Goal: Task Accomplishment & Management: Manage account settings

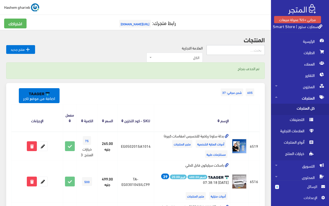
click at [243, 50] on input "text" at bounding box center [235, 50] width 58 height 10
type input "الاثاث"
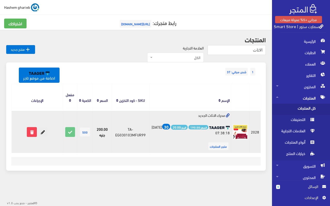
click at [43, 132] on icon at bounding box center [42, 131] width 9 height 9
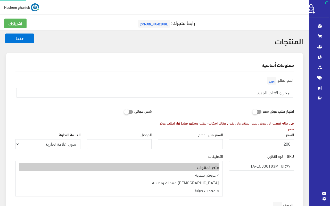
select select
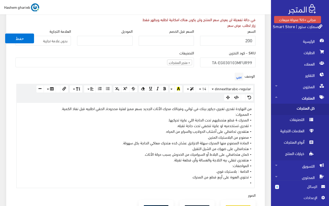
scroll to position [77, 0]
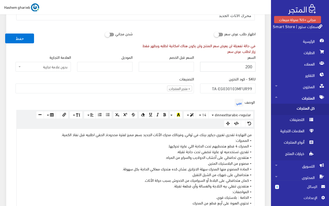
drag, startPoint x: 236, startPoint y: 67, endPoint x: 267, endPoint y: 67, distance: 30.9
click at [267, 67] on div "معلومات أساسية اسم المنتج عربي محرك الاثاث الجديد اظهار طلب عرض سعر في حالة تفع…" at bounding box center [135, 193] width 264 height 434
type input "255"
click at [149, 87] on ul "× متجر المنتجات" at bounding box center [105, 88] width 178 height 8
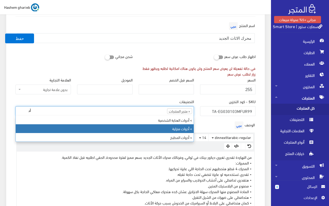
type input "أد"
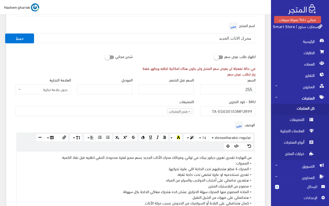
click at [145, 107] on div "التصنيفات متجر المنتجات > عروض حصرية > منتجات رمضانية > معدات صيانة > أحدث المن…" at bounding box center [104, 107] width 178 height 18
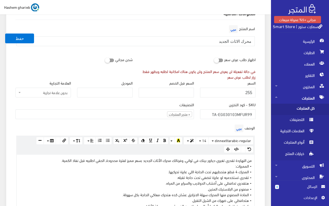
click at [140, 115] on ul "× متجر المنتجات" at bounding box center [105, 113] width 178 height 8
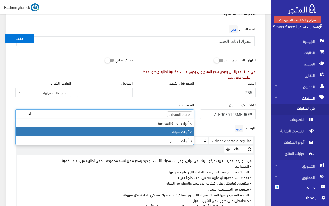
type input "أد"
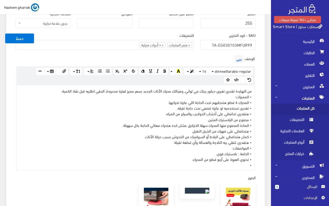
scroll to position [129, 0]
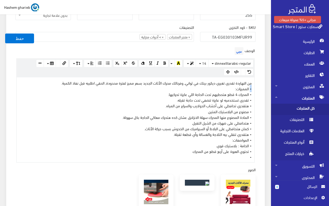
drag, startPoint x: 249, startPoint y: 89, endPoint x: 255, endPoint y: 89, distance: 5.9
click at [255, 89] on div "الوصف عربي × Insert Image Select from files Image URL Insert Image × Insert Lin…" at bounding box center [135, 104] width 246 height 117
drag, startPoint x: 228, startPoint y: 89, endPoint x: 265, endPoint y: 86, distance: 37.2
click at [265, 86] on div "معلومات أساسية اسم المنتج عربي محرك الاثاث الجديد اظهار طلب عرض سعر في حالة تفع…" at bounding box center [135, 141] width 264 height 434
click at [192, 60] on button "button" at bounding box center [189, 63] width 12 height 8
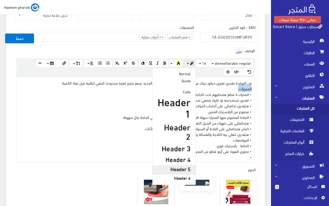
click at [180, 166] on h5 "Header 5" at bounding box center [173, 169] width 33 height 6
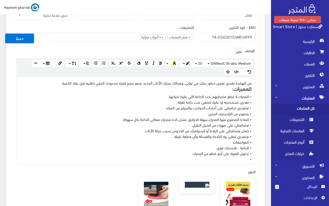
click at [235, 129] on div "من النهاردة تقدري تغيري ديكور بيتك في ثواني, وفرنالك محرك الأثات الجديد بسعر مم…" at bounding box center [135, 120] width 237 height 87
click at [101, 80] on div "من النهاردة تقدري تغيري ديكور بيتك في ثواني, وفرنالك محرك الأثات الجديد بسعر مم…" at bounding box center [135, 120] width 237 height 87
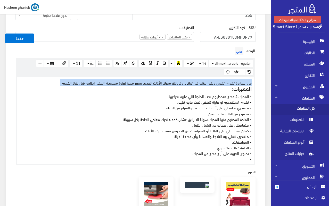
click at [101, 80] on div "من النهاردة تقدري تغيري ديكور بيتك في ثواني, وفرنالك محرك الأثات الجديد بسعر مم…" at bounding box center [135, 120] width 237 height 87
click at [188, 63] on button "button" at bounding box center [189, 63] width 12 height 8
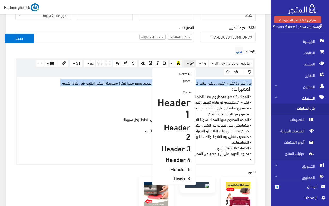
click at [176, 144] on h3 "Header 3" at bounding box center [173, 148] width 33 height 8
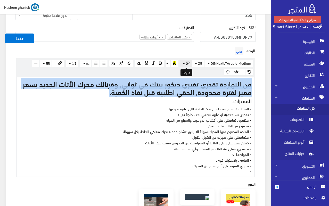
click at [186, 63] on button "button" at bounding box center [185, 63] width 12 height 8
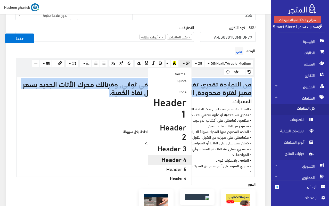
click at [175, 156] on h4 "Header 4" at bounding box center [169, 159] width 33 height 7
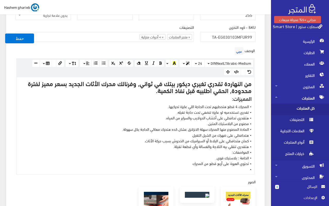
click at [187, 110] on div "من النهاردة تقدري تغيري ديكور بيتك في ثواني, وفرنالك محرك الأثات الجديد بسعر مم…" at bounding box center [135, 125] width 237 height 97
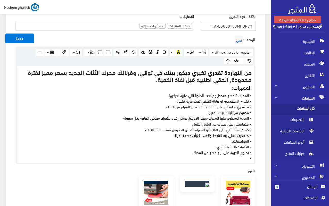
scroll to position [180, 0]
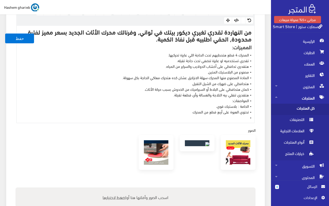
drag, startPoint x: 249, startPoint y: 118, endPoint x: 258, endPoint y: 118, distance: 9.0
click at [258, 118] on div "الوصف عربي × Insert Image Select from files Image URL Insert Image × Insert Lin…" at bounding box center [135, 58] width 246 height 129
drag, startPoint x: 152, startPoint y: 40, endPoint x: 230, endPoint y: 38, distance: 77.5
click at [230, 38] on h4 "من النهاردة تقدري تغيري ديكور بيتك في ثواني, وفرنالك محرك الأثات الجديد بسعر مم…" at bounding box center [135, 35] width 232 height 14
click at [245, 117] on div "من النهاردة تقدري تغيري ديكور بيتك في ثواني, وفرنالك محرك الأثات الجديد بسعر مم…" at bounding box center [135, 74] width 237 height 97
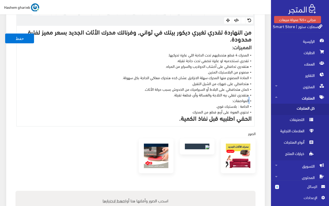
drag, startPoint x: 249, startPoint y: 99, endPoint x: 257, endPoint y: 99, distance: 8.8
click at [257, 99] on div "الوصف عربي × Insert Image Select from files Image URL Insert Image × Insert Lin…" at bounding box center [135, 60] width 246 height 132
drag, startPoint x: 227, startPoint y: 102, endPoint x: 256, endPoint y: 102, distance: 28.8
click at [256, 102] on div "الوصف عربي × Insert Image Select from files Image URL Insert Image × Insert Lin…" at bounding box center [135, 60] width 246 height 132
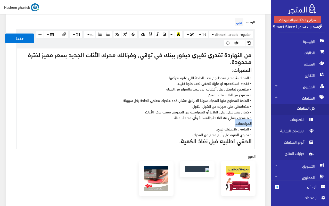
scroll to position [154, 0]
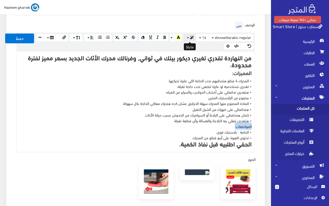
click at [187, 38] on button "button" at bounding box center [189, 38] width 12 height 8
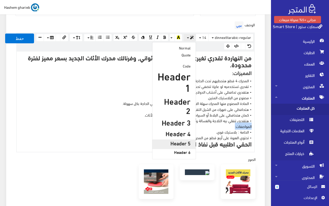
click at [180, 140] on h5 "Header 5" at bounding box center [173, 143] width 33 height 6
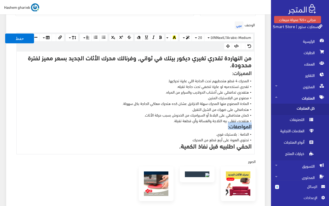
click at [228, 109] on div "من النهاردة تقدري تغيري ديكور بيتك في ثواني, وفرنالك محرك الأثات الجديد بسعر مم…" at bounding box center [135, 102] width 237 height 102
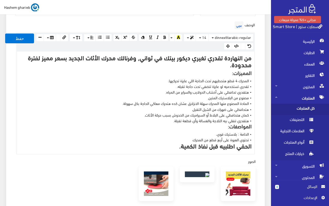
click at [253, 146] on div "من النهاردة تقدري تغيري ديكور بيتك في ثواني, وفرنالك محرك الأثات الجديد بسعر مم…" at bounding box center [135, 102] width 237 height 102
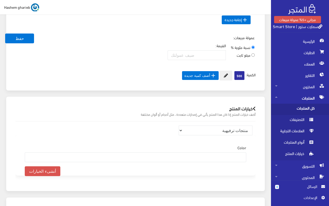
scroll to position [451, 0]
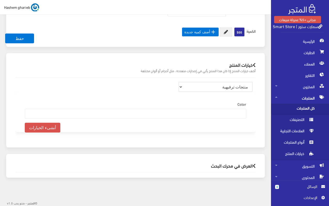
click at [231, 90] on select "منتجات ترفيهية الكترونيات اكسسوارات الهواتف الصحة والجمال تحف ومقتنيات موضة وأز…" at bounding box center [215, 87] width 74 height 10
select select "33"
click at [178, 82] on select "منتجات ترفيهية الكترونيات اكسسوارات الهواتف الصحة والجمال تحف ومقتنيات موضة وأز…" at bounding box center [215, 87] width 74 height 10
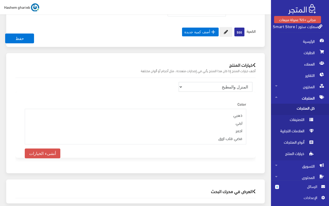
scroll to position [470, 0]
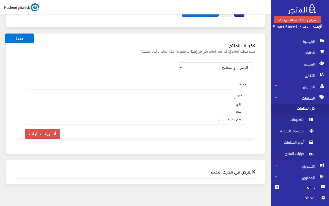
click at [232, 169] on h2 "العرض في محرك البحث" at bounding box center [135, 171] width 240 height 5
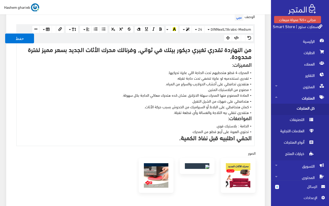
scroll to position [110, 0]
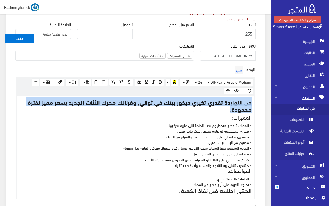
drag, startPoint x: 224, startPoint y: 110, endPoint x: 262, endPoint y: 98, distance: 39.7
click at [262, 98] on div "معلومات أساسية اسم المنتج عربي محرك الاثاث الجديد اظهار طلب عرض سعر في حالة تفع…" at bounding box center [135, 165] width 258 height 445
copy h4 "من النهاردة تقدري تغيري ديكور بيتك في ثواني, وفرنالك محرك الأثات الجديد بسعر مم…"
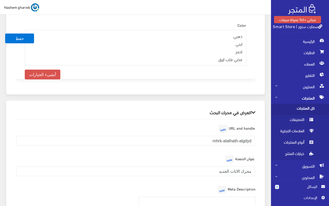
scroll to position [643, 0]
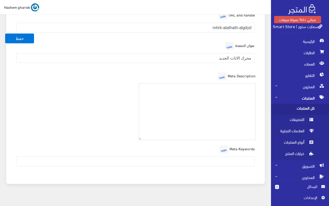
click at [236, 97] on textarea at bounding box center [197, 111] width 117 height 56
paste textarea "من النهاردة تقدري تغيري ديكور بيتك في ثواني, وفرنالك محرك الأثات الجديد بسعر مم…"
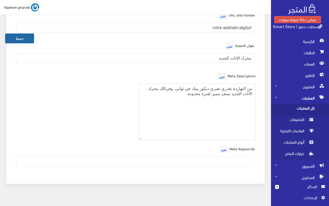
type textarea "من النهاردة تقدري تغيري ديكور بيتك في ثواني, وفرنالك محرك الأثات الجديد بسعر مم…"
click at [20, 41] on button "حفظ" at bounding box center [19, 38] width 29 height 10
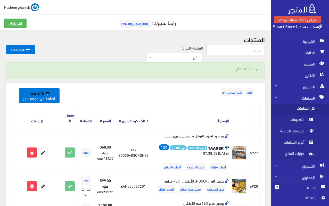
click at [231, 48] on input "text" at bounding box center [235, 50] width 58 height 10
type input "nabi"
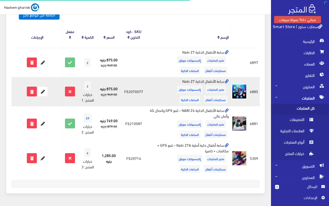
scroll to position [79, 0]
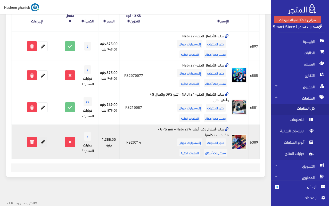
click at [44, 143] on icon at bounding box center [42, 141] width 9 height 9
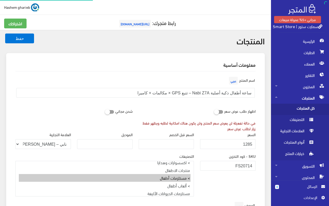
select select "27"
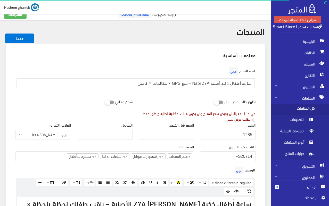
scroll to position [129, 0]
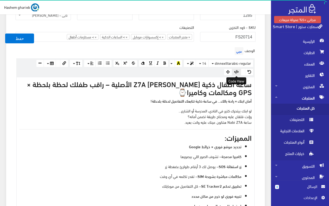
click at [236, 72] on icon "button" at bounding box center [236, 72] width 5 height 4
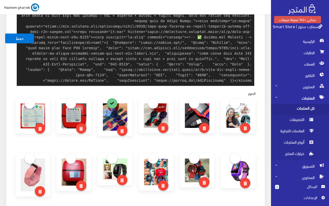
scroll to position [447, 0]
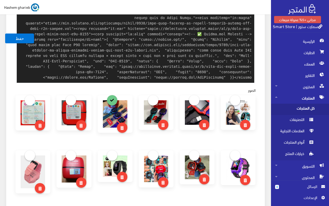
drag, startPoint x: 113, startPoint y: 78, endPoint x: 109, endPoint y: 76, distance: 3.5
type textarea "<h3 data-start="220" data-end="283">ساعة أطفال ذكية Nabi Z7A الأصلية – راقب طفل…"
click at [15, 38] on button "حفظ" at bounding box center [19, 38] width 29 height 10
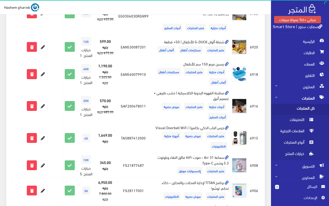
scroll to position [26, 0]
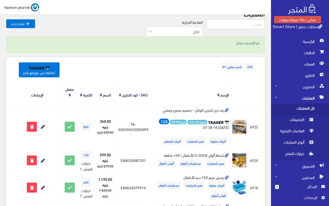
click at [243, 22] on input "text" at bounding box center [235, 24] width 58 height 10
type input "[DEMOGRAPHIC_DATA]"
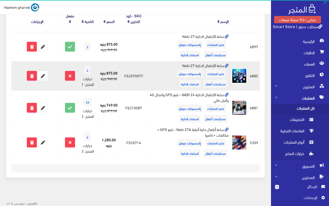
scroll to position [79, 0]
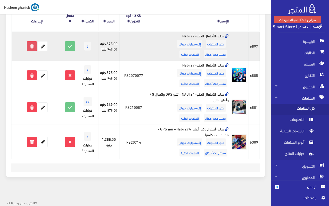
click at [32, 48] on icon at bounding box center [31, 45] width 9 height 9
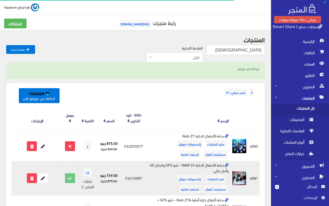
scroll to position [71, 0]
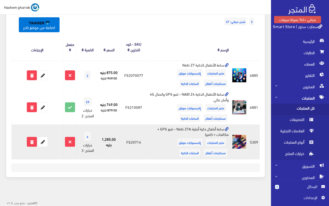
click at [225, 127] on icon at bounding box center [227, 129] width 4 height 4
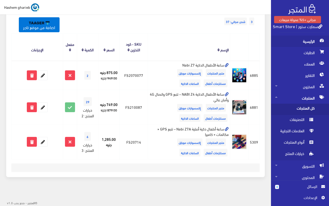
click at [300, 42] on span "الرئيسية" at bounding box center [300, 41] width 50 height 11
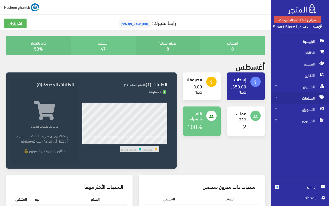
click at [308, 97] on span "المنتجات" at bounding box center [300, 97] width 50 height 11
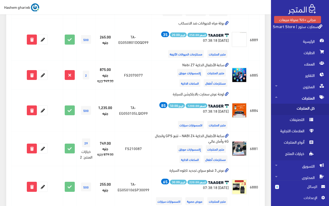
scroll to position [628, 0]
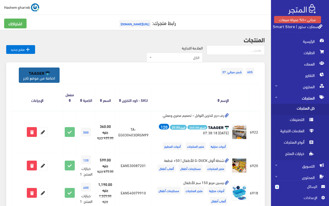
click at [39, 75] on link "اضافة من موقع تاجر" at bounding box center [39, 74] width 41 height 15
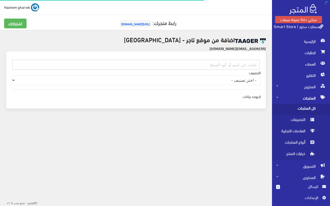
click at [219, 64] on input "text" at bounding box center [135, 65] width 247 height 10
paste input "EG010302AQ75"
type input "EG010302AQ75"
drag, startPoint x: 214, startPoint y: 63, endPoint x: 255, endPoint y: 64, distance: 40.7
click at [255, 64] on input "EG010302AQ75" at bounding box center [135, 65] width 247 height 10
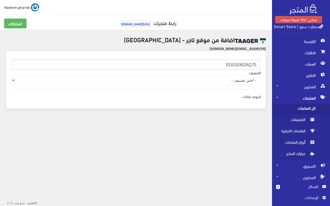
click at [198, 66] on input "EG010302AQ75" at bounding box center [135, 65] width 247 height 10
drag, startPoint x: 207, startPoint y: 63, endPoint x: 265, endPoint y: 66, distance: 58.2
click at [265, 66] on div "EG010302AQ75 التصنيف: - اختر تصنيف - Other منتجات عيد الاضحي مستلزمات أطفال اكس…" at bounding box center [135, 79] width 259 height 57
click at [215, 78] on select "- اختر تصنيف - Other منتجات عيد الاضحي مستلزمات أطفال اكسسوارات سيارات مراوح و …" at bounding box center [135, 80] width 249 height 10
click at [11, 75] on select "- اختر تصنيف - Other منتجات عيد الاضحي مستلزمات أطفال اكسسوارات سيارات مراوح و …" at bounding box center [135, 80] width 249 height 10
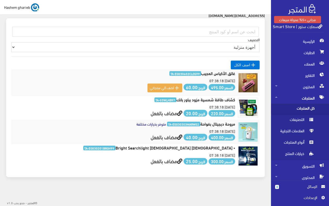
scroll to position [8, 0]
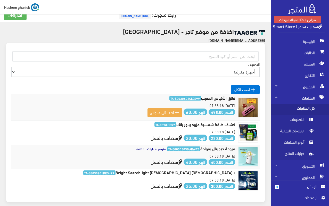
click at [222, 70] on select "- اختر تصنيف - Other منتجات عيد الاضحي مستلزمات أطفال اكسسوارات سيارات مراوح و …" at bounding box center [135, 72] width 248 height 10
click at [11, 67] on select "- اختر تصنيف - Other منتجات عيد الاضحي مستلزمات أطفال اكسسوارات سيارات مراوح و …" at bounding box center [135, 72] width 248 height 10
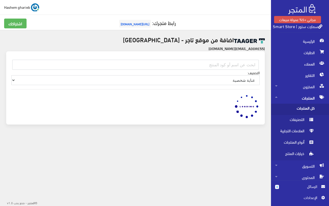
scroll to position [0, 0]
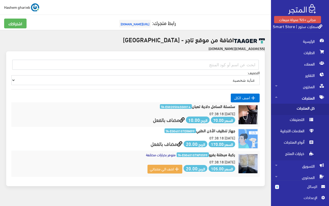
click at [236, 80] on select "- اختر تصنيف - Other منتجات عيد الاضحي مستلزمات أطفال اكسسوارات سيارات مراوح و …" at bounding box center [135, 80] width 248 height 10
click at [11, 75] on select "- اختر تصنيف - Other منتجات عيد الاضحي مستلزمات أطفال اكسسوارات سيارات مراوح و …" at bounding box center [135, 80] width 248 height 10
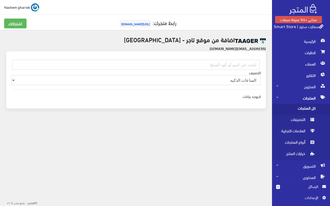
click at [212, 82] on select "- اختر تصنيف - Other منتجات عيد الاضحي مستلزمات أطفال اكسسوارات سيارات مراوح و …" at bounding box center [135, 80] width 249 height 10
click at [11, 75] on select "- اختر تصنيف - Other منتجات عيد الاضحي مستلزمات أطفال اكسسوارات سيارات مراوح و …" at bounding box center [135, 80] width 249 height 10
click at [246, 81] on select "- اختر تصنيف - Other منتجات عيد الاضحي مستلزمات أطفال اكسسوارات سيارات مراوح و …" at bounding box center [135, 80] width 249 height 10
click at [11, 75] on select "- اختر تصنيف - Other منتجات عيد الاضحي مستلزمات أطفال اكسسوارات سيارات مراوح و …" at bounding box center [135, 80] width 249 height 10
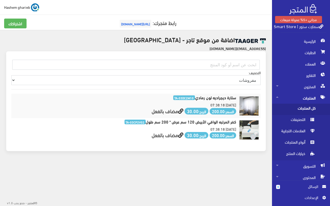
click at [240, 79] on select "- اختر تصنيف - Other منتجات عيد الاضحي مستلزمات أطفال اكسسوارات سيارات مراوح و …" at bounding box center [135, 80] width 249 height 10
click at [11, 75] on select "- اختر تصنيف - Other منتجات عيد الاضحي مستلزمات أطفال اكسسوارات سيارات مراوح و …" at bounding box center [135, 80] width 249 height 10
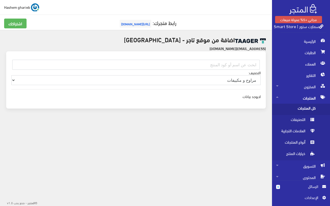
click at [237, 82] on select "- اختر تصنيف - Other منتجات عيد الاضحي مستلزمات أطفال اكسسوارات سيارات مراوح و …" at bounding box center [135, 80] width 249 height 10
select select "600ef95e2c7d6e4889d38fa1"
click at [11, 75] on select "- اختر تصنيف - Other منتجات عيد الاضحي مستلزمات أطفال اكسسوارات سيارات مراوح و …" at bounding box center [135, 80] width 249 height 10
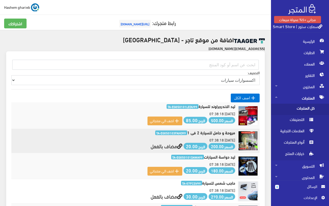
scroll to position [26, 0]
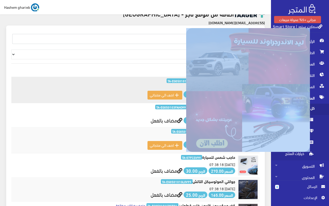
drag, startPoint x: 199, startPoint y: 79, endPoint x: 217, endPoint y: 76, distance: 18.6
click at [217, 77] on tr "ليد الاندرجراوند للسيارة TA-EG050101LEDU99 2025-04-28 07:38:18 السعر: 500.00 ال…" at bounding box center [135, 90] width 248 height 26
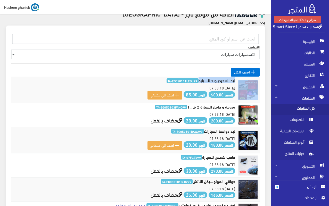
copy tr "ليد الاندرجراوند للسيارة"
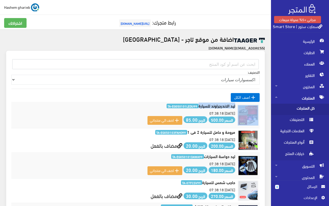
scroll to position [0, 0]
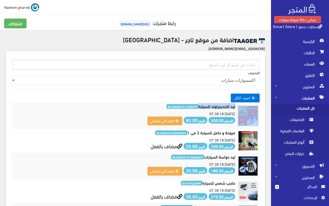
click at [222, 64] on input "text" at bounding box center [135, 65] width 246 height 10
paste input "EG050103CAHH99"
type input "EG050103CAHH99"
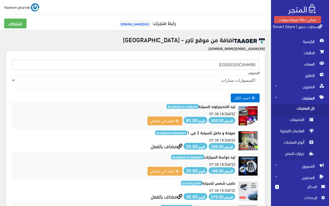
select select
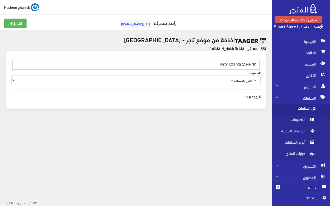
drag, startPoint x: 227, startPoint y: 65, endPoint x: 261, endPoint y: 63, distance: 33.8
click at [261, 63] on div "EG050103CAHH99" at bounding box center [135, 64] width 255 height 10
click at [302, 108] on span "كل المنتجات" at bounding box center [295, 109] width 39 height 11
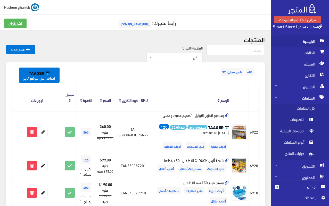
click at [306, 44] on span "الرئيسية" at bounding box center [300, 41] width 50 height 11
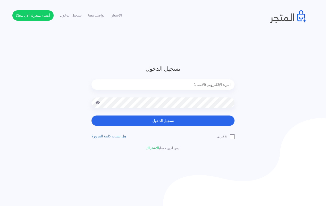
click at [191, 81] on input "email" at bounding box center [162, 84] width 143 height 10
type input "[EMAIL_ADDRESS][DOMAIN_NAME]"
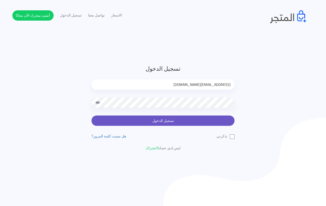
click at [136, 120] on button "تسجيل الدخول" at bounding box center [162, 120] width 143 height 10
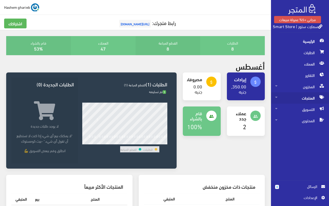
click at [305, 101] on span "المنتجات" at bounding box center [300, 97] width 50 height 11
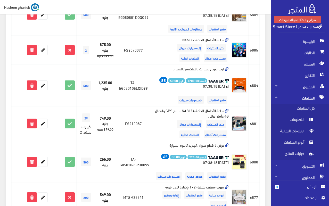
scroll to position [628, 0]
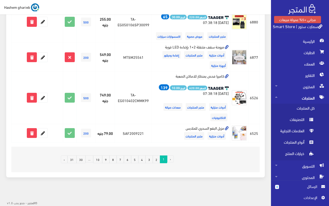
click at [157, 159] on link "2" at bounding box center [155, 159] width 7 height 8
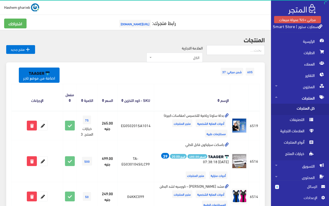
click at [302, 27] on link "سمارت ستور | Smart Store" at bounding box center [296, 25] width 49 height 7
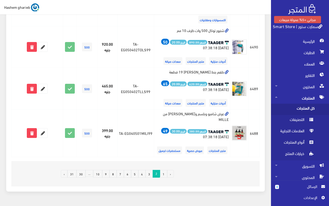
scroll to position [847, 0]
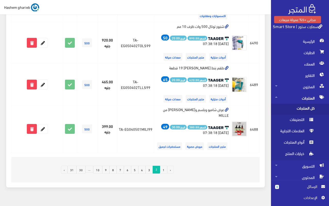
click at [73, 166] on link "31" at bounding box center [71, 170] width 9 height 8
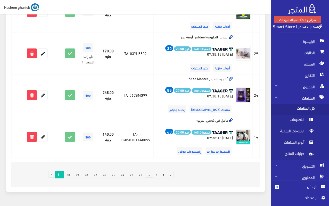
scroll to position [177, 0]
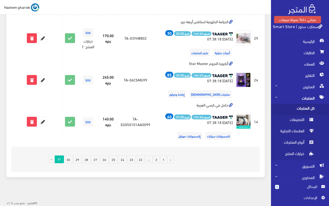
click at [72, 159] on link "30" at bounding box center [68, 159] width 9 height 8
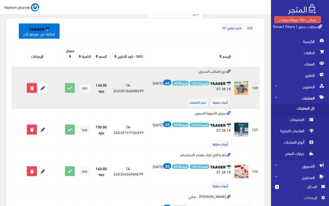
scroll to position [71, 0]
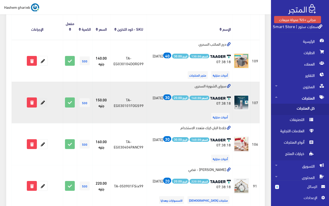
click at [44, 106] on icon at bounding box center [42, 102] width 9 height 9
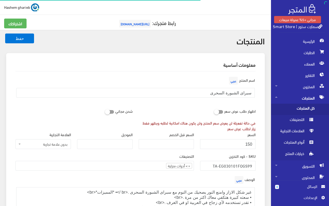
select select
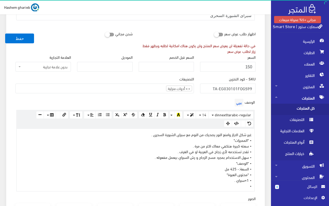
scroll to position [154, 0]
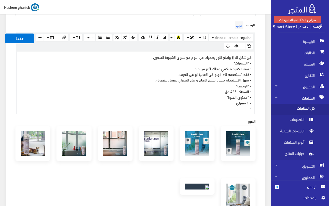
drag, startPoint x: 247, startPoint y: 107, endPoint x: 255, endPoint y: 107, distance: 8.2
click at [255, 107] on div "الوصف عربي غير شكل الازاز وامنع النور يصحيك من النوم مع سبراى الشبورة السحرى .<…" at bounding box center [135, 67] width 246 height 94
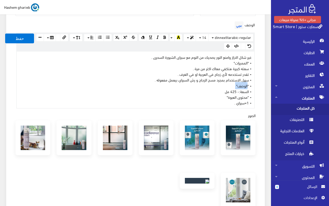
drag, startPoint x: 248, startPoint y: 84, endPoint x: 269, endPoint y: 91, distance: 21.5
click at [269, 91] on div "المنتجات حفظ معلومات أساسية اسم المنتج عربي" at bounding box center [135, 183] width 271 height 617
click at [246, 78] on div "غير شكل الازاز وامنع النور يصحيك من النوم مع سبراى الشبورة السحرى . • *المميزات…" at bounding box center [135, 79] width 237 height 56
click at [250, 83] on div "غير شكل الازاز وامنع النور يصحيك من النوم مع سبراى الشبورة السحرى . • *المميزات…" at bounding box center [135, 79] width 237 height 56
drag, startPoint x: 247, startPoint y: 84, endPoint x: 254, endPoint y: 83, distance: 7.1
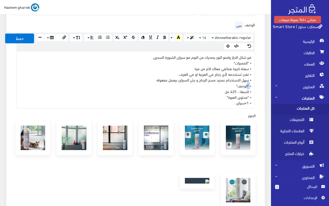
click at [254, 83] on div "www.google.com 100% 50% 25% غير شكل الازاز وامنع النور يصحيك من النوم مع سبراى …" at bounding box center [135, 79] width 238 height 57
click at [251, 85] on div "غير شكل الازاز وامنع النور يصحيك من النوم مع سبراى الشبورة السحرى . • *المميزات…" at bounding box center [135, 79] width 237 height 56
drag, startPoint x: 247, startPoint y: 85, endPoint x: 259, endPoint y: 87, distance: 11.9
click at [259, 87] on div "اسم المنتج عربي سبراى الشبورة السحرى اظهار طلب عرض سعر في حالة تفعيلة لن يعرض س…" at bounding box center [135, 131] width 248 height 428
click at [234, 84] on div "غير شكل الازاز وامنع النور يصحيك من النوم مع سبراى الشبورة السحرى . • *المميزات…" at bounding box center [135, 79] width 237 height 56
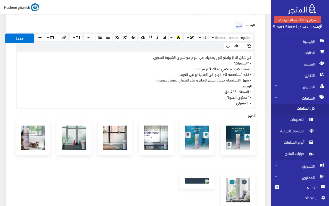
click at [234, 85] on div "غير شكل الازاز وامنع النور يصحيك من النوم مع سبراى الشبورة السحرى . • *المميزات…" at bounding box center [135, 79] width 237 height 56
drag, startPoint x: 238, startPoint y: 83, endPoint x: 256, endPoint y: 85, distance: 18.4
click at [256, 85] on div "الوصف عربي غير شكل الازاز وامنع النور يصحيك من النوم مع سبراى الشبورة السحرى .<…" at bounding box center [135, 64] width 246 height 88
click at [189, 35] on button "button" at bounding box center [189, 38] width 12 height 8
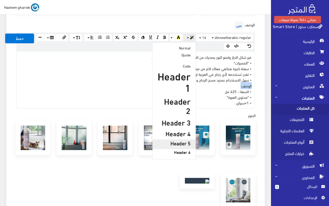
click at [183, 140] on h5 "Header 5" at bounding box center [173, 143] width 33 height 6
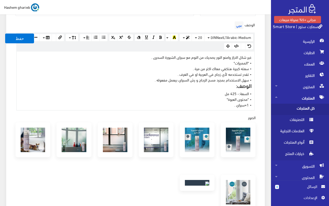
click at [239, 63] on div "غير شكل الازاز وامنع النور يصحيك من النوم مع سبراى الشبورة السحرى . • *المميزات…" at bounding box center [135, 80] width 237 height 58
click at [232, 61] on div "غير شكل الازاز وامنع النور يصحيك من النوم مع سبراى الشبورة السحرى . • *المميزات…" at bounding box center [135, 80] width 237 height 58
click at [247, 61] on div "غير شكل الازاز وامنع النور يصحيك من النوم مع سبراى الشبورة السحرى . • *المميزات…" at bounding box center [135, 80] width 237 height 58
click at [231, 61] on div "غير شكل الازاز وامنع النور يصحيك من النوم مع سبراى الشبورة السحرى . المميزات • …" at bounding box center [135, 80] width 237 height 58
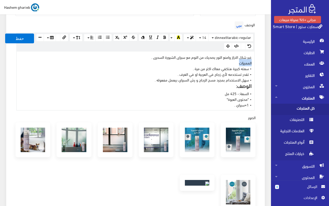
drag, startPoint x: 231, startPoint y: 61, endPoint x: 263, endPoint y: 62, distance: 31.2
click at [263, 62] on div "معلومات أساسية اسم المنتج عربي سبراى الشبورة السحرى اظهار طلب عرض سعر في حالة ت…" at bounding box center [135, 125] width 258 height 453
click at [189, 38] on button "button" at bounding box center [189, 38] width 12 height 8
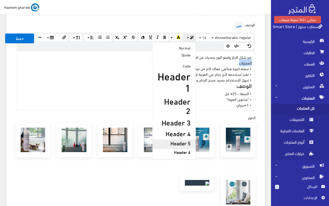
click at [183, 140] on h5 "Header 5" at bounding box center [173, 143] width 33 height 6
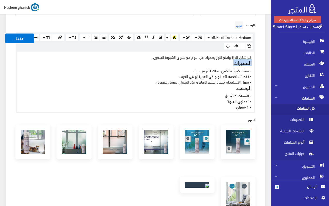
click at [217, 64] on h5 "المميزات" at bounding box center [135, 63] width 232 height 6
click at [218, 57] on div "غير شكل الازاز وامنع النور يصحيك من النوم مع سبراى الشبورة السحرى . المميزات: •…" at bounding box center [135, 81] width 237 height 61
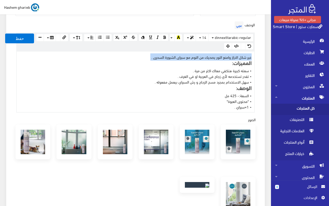
click at [218, 57] on div "غير شكل الازاز وامنع النور يصحيك من النوم مع سبراى الشبورة السحرى . المميزات: •…" at bounding box center [135, 81] width 237 height 61
click at [194, 39] on button "button" at bounding box center [189, 38] width 12 height 8
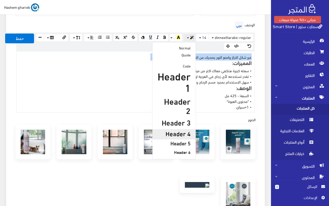
click at [179, 130] on h4 "Header 4" at bounding box center [173, 133] width 33 height 7
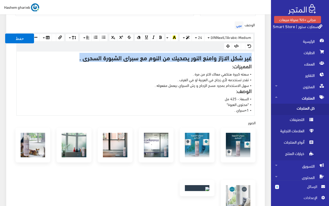
click at [176, 93] on div "غير شكل الازاز وامنع النور يصحيك من النوم مع سبراى الشبورة السحرى . المميزات: •…" at bounding box center [135, 83] width 237 height 64
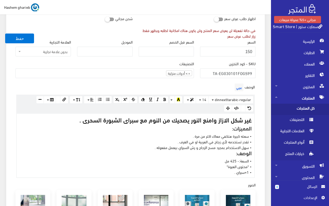
scroll to position [77, 0]
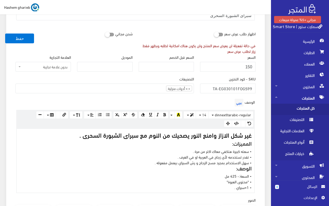
click at [144, 89] on ul "× > أدوات منزلية" at bounding box center [105, 88] width 178 height 8
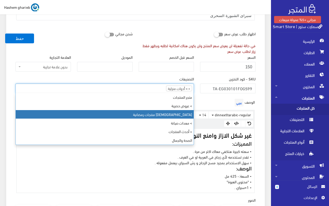
scroll to position [0, 0]
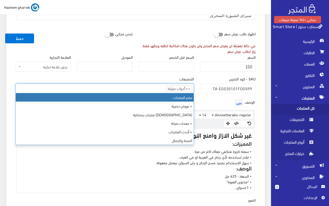
select select "403"
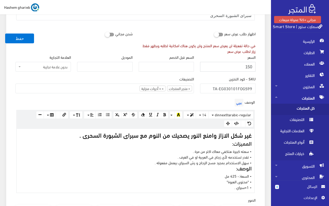
drag, startPoint x: 242, startPoint y: 66, endPoint x: 260, endPoint y: 66, distance: 18.3
click at [260, 66] on div "معلومات أساسية اسم المنتج عربي سبراى الشبورة السحرى اظهار طلب عرض سعر في حالة ت…" at bounding box center [135, 205] width 258 height 459
type input "175"
click at [261, 66] on div "معلومات أساسية اسم المنتج عربي سبراى الشبورة السحرى اظهار طلب عرض سعر في حالة ت…" at bounding box center [135, 205] width 258 height 459
click at [14, 38] on button "حفظ" at bounding box center [19, 38] width 29 height 10
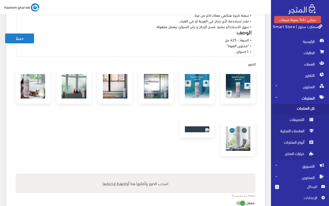
scroll to position [283, 0]
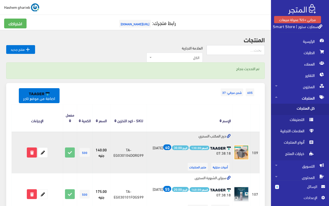
scroll to position [26, 0]
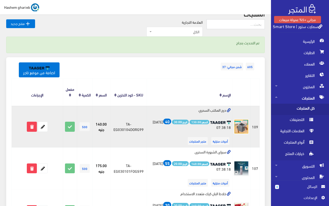
drag, startPoint x: 225, startPoint y: 110, endPoint x: 191, endPoint y: 110, distance: 34.2
click at [191, 110] on td "درج المكتب السحري السعر: 130.00 الربح: 30.00 40 [DATE] 07:38:18 أدوات منزلية" at bounding box center [189, 127] width 85 height 42
copy td "درج المكتب السحري"
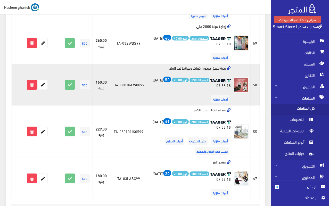
scroll to position [838, 0]
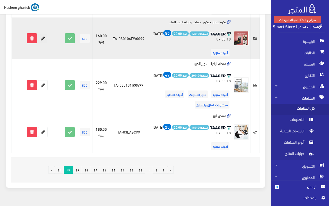
click at [43, 33] on icon at bounding box center [42, 37] width 9 height 9
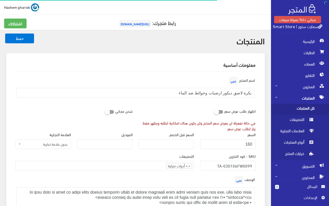
select select
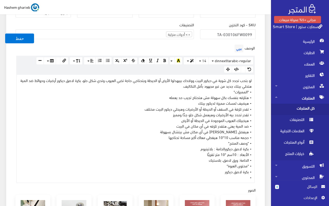
scroll to position [154, 0]
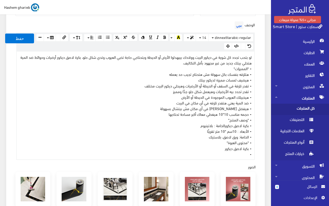
click at [159, 129] on div "لو بتحب تجدد كل شوية في ديكور البيت وولادك بيبهدلوا الأرض أو الحيطة وبتحتاجي حا…" at bounding box center [135, 105] width 237 height 108
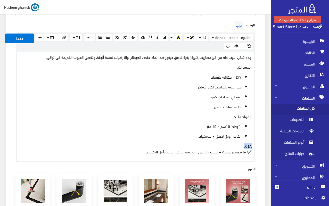
drag, startPoint x: 241, startPoint y: 145, endPoint x: 254, endPoint y: 145, distance: 13.1
click at [254, 145] on div "www.google.com 100% 50% 25% جدد شكل البيت كله من غير مصاريف كتيرة! بكرة لاصق دي…" at bounding box center [135, 106] width 238 height 110
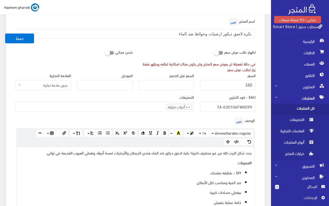
scroll to position [51, 0]
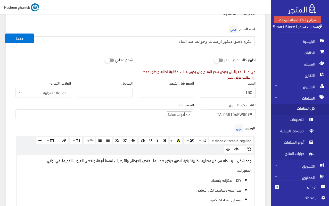
drag, startPoint x: 233, startPoint y: 90, endPoint x: 260, endPoint y: 91, distance: 27.0
type input "175"
click at [144, 114] on ul "× > أدوات منزلية" at bounding box center [105, 113] width 178 height 8
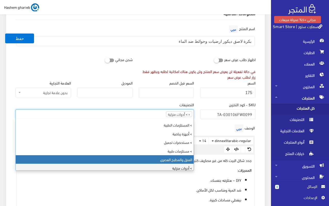
scroll to position [0, 0]
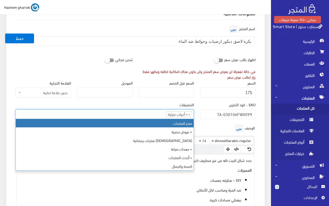
select select "403"
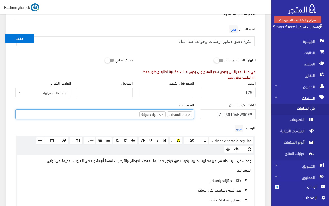
scroll to position [74, 0]
click at [120, 115] on ul "× متجر المنتجات × > أدوات منزلية" at bounding box center [105, 113] width 178 height 8
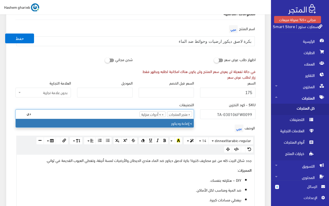
type input "دي"
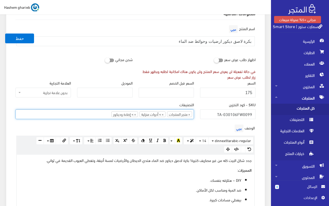
click at [257, 117] on div "SKU - كود التخزين TA-030106FW0099" at bounding box center [228, 112] width 62 height 22
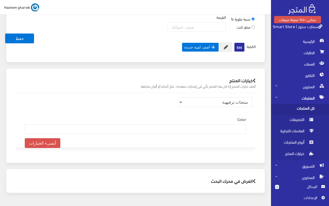
scroll to position [505, 0]
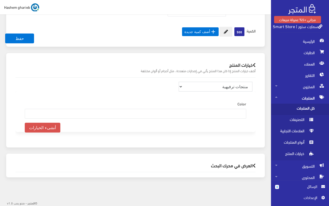
click at [243, 86] on select "منتجات ترفيهية الكترونيات اكسسوارات الهواتف الصحة والجمال تحف ومقتنيات موضة وأز…" at bounding box center [215, 87] width 74 height 10
select select "32"
click at [178, 82] on select "منتجات ترفيهية الكترونيات اكسسوارات الهواتف الصحة والجمال تحف ومقتنيات موضة وأز…" at bounding box center [215, 87] width 74 height 10
select select
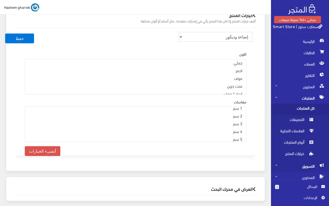
scroll to position [566, 0]
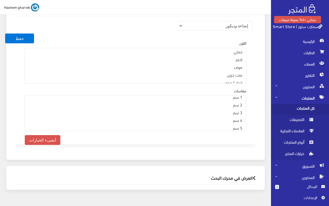
click at [222, 175] on h2 "العرض في محرك البحث" at bounding box center [135, 177] width 240 height 5
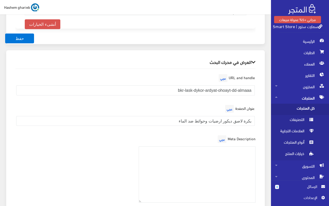
scroll to position [694, 0]
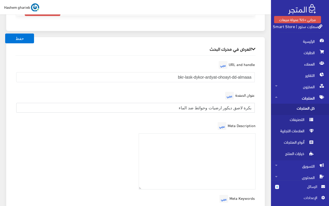
drag, startPoint x: 157, startPoint y: 95, endPoint x: 260, endPoint y: 95, distance: 103.0
click at [260, 95] on div "العرض في محرك البحث URL and handle عربي bkr-lask-dykor-ardyat-ohoayt-dd-almaaa …" at bounding box center [135, 135] width 258 height 196
paste input "ورق لاصق ديكور ضد الماء | للأرضيات والحوائط"
type input "ورق لاصق ديكور ضد الماء | للأرضيات والحوائط"
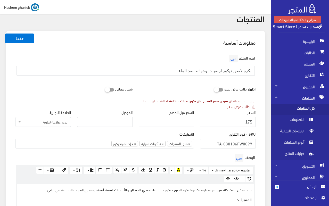
scroll to position [0, 0]
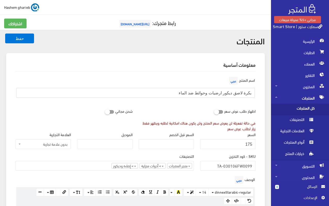
drag, startPoint x: 161, startPoint y: 90, endPoint x: 262, endPoint y: 92, distance: 100.7
paste input "ورق لاصق ديكور"
drag, startPoint x: 185, startPoint y: 92, endPoint x: 265, endPoint y: 89, distance: 80.1
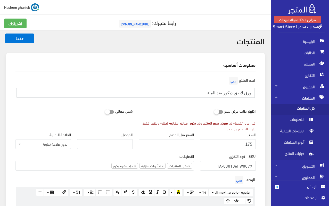
paste input "بكرة لاصق ديكور ارضيات وحوائط"
type input "بكرة لاصق ديكور ارضيات وحوائط ضد الماء"
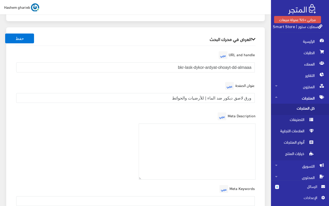
scroll to position [686, 0]
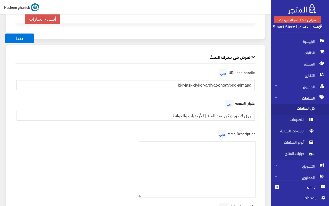
click at [164, 80] on input "bkr-lask-dykor-ardyat-ohoayt-dd-almaaa" at bounding box center [135, 85] width 238 height 10
paste input "warq-lasq-dekor-did-elm"
type input "warq-lasq-dekor-did-elma"
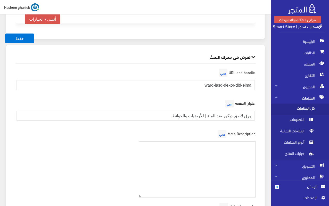
click at [216, 142] on textarea at bounding box center [197, 169] width 117 height 56
paste textarea "بكرة لاصق ضد الماء سهلة التركيب، تجدد ديكور البيت وتغطي العيوب. خامة قوية وحجم …"
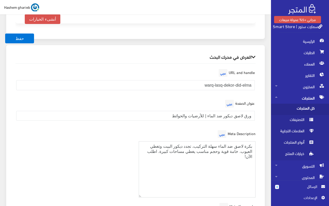
type textarea "بكرة لاصق ضد الماء سهلة التركيب، تجدد ديكور البيت وتغطي العيوب. خامة قوية وحجم …"
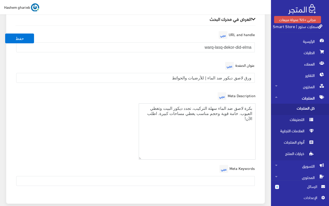
scroll to position [738, 0]
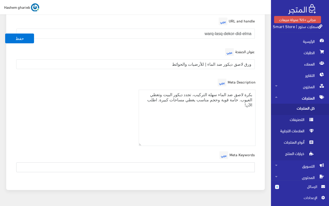
click at [223, 162] on input "text" at bounding box center [135, 167] width 238 height 10
paste input "ورق لاصق ضد الماء, بكرة ديكور, ديكور حائط, ورق تجديد الأرضيات, لاصق اقتصادي"
type input "ورق لاصق ضد الماء, بكرة ديكور, ديكور حائط, ورق تجديد الأرضيات, لاصق اقتصادي"
click at [100, 116] on div "Meta Description عربي بكرة لاصق ضد الماء سهلة التركيب، تجدد ديكور البيت وتغطي ا…" at bounding box center [135, 113] width 246 height 73
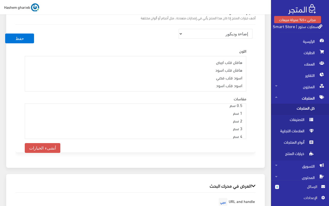
scroll to position [0, 0]
click at [254, 74] on div "اللون هافان قلب ابيض هافان قلب اسود اسود قلب فضي اسود قلب اسود بني كحلي اسود ذه…" at bounding box center [135, 96] width 240 height 114
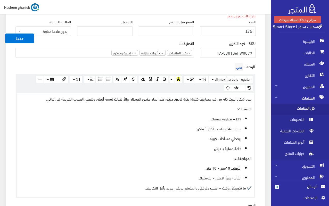
scroll to position [94, 0]
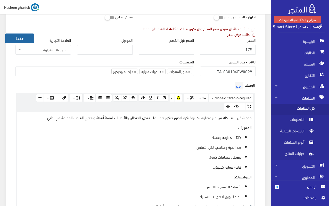
click at [21, 39] on button "حفظ" at bounding box center [19, 38] width 29 height 10
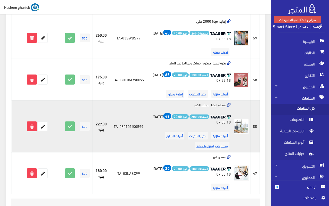
scroll to position [824, 0]
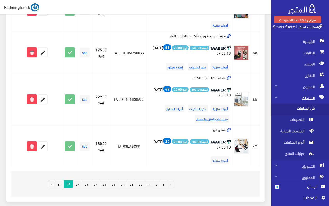
click at [80, 180] on link "29" at bounding box center [77, 184] width 9 height 8
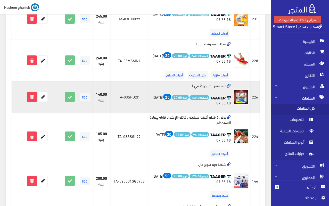
scroll to position [360, 0]
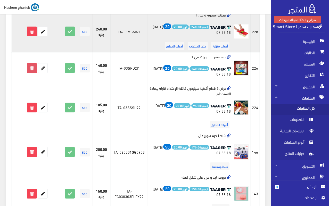
click at [30, 67] on icon at bounding box center [31, 67] width 9 height 9
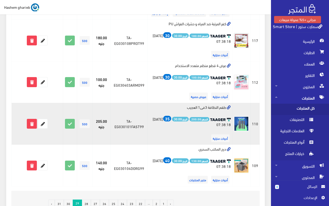
scroll to position [824, 0]
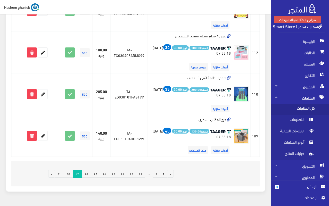
click at [88, 174] on link "28" at bounding box center [86, 174] width 9 height 8
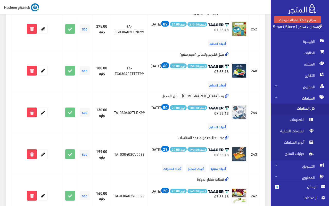
scroll to position [812, 0]
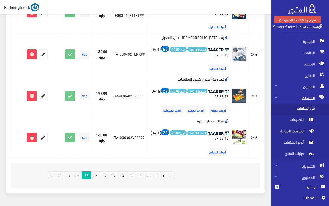
click at [97, 171] on link "27" at bounding box center [95, 175] width 9 height 8
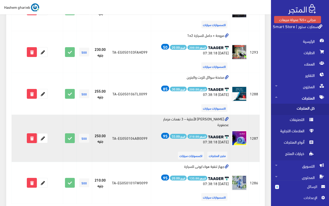
scroll to position [809, 0]
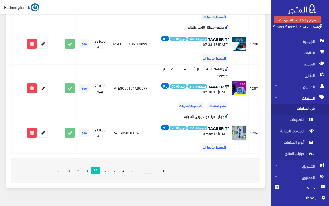
click at [106, 166] on link "26" at bounding box center [104, 170] width 9 height 8
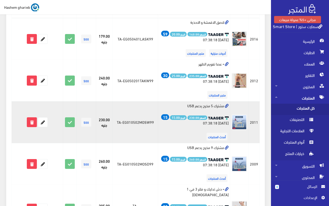
scroll to position [77, 0]
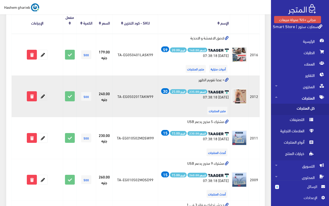
click at [41, 97] on icon at bounding box center [42, 95] width 9 height 9
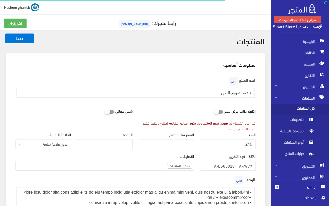
select select
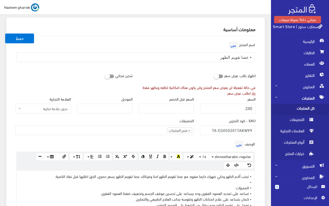
scroll to position [26, 0]
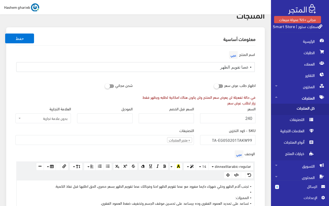
drag, startPoint x: 248, startPoint y: 66, endPoint x: 258, endPoint y: 67, distance: 9.8
click at [258, 67] on div "اسم المنتج عربي • عصا تقويم الظهر" at bounding box center [135, 63] width 246 height 26
type input "عصا تقويم الظهر"
drag, startPoint x: 214, startPoint y: 67, endPoint x: 254, endPoint y: 67, distance: 40.4
click at [254, 67] on input "عصا تقويم الظهر" at bounding box center [135, 67] width 238 height 10
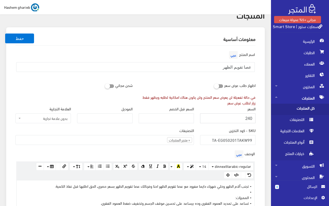
drag, startPoint x: 228, startPoint y: 118, endPoint x: 256, endPoint y: 117, distance: 28.1
click at [256, 117] on div "السعر 240" at bounding box center [228, 117] width 62 height 22
type input "255"
click at [137, 137] on ul "× متجر المنتجات" at bounding box center [105, 139] width 178 height 8
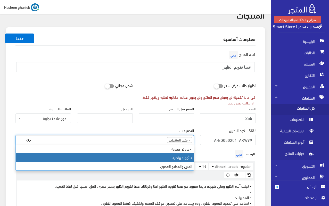
type input "ري"
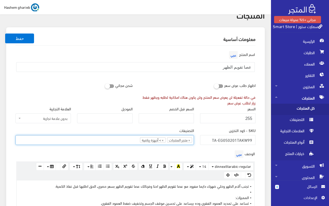
click at [109, 141] on ul "× متجر المنتجات × > أجهزة رياضية" at bounding box center [105, 139] width 178 height 8
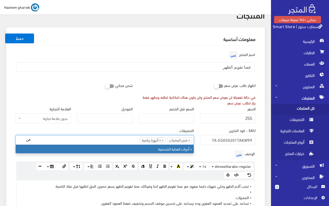
type input "عن"
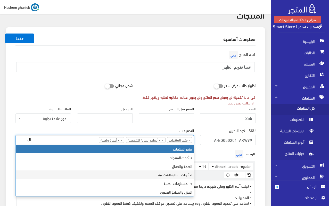
type input "ا"
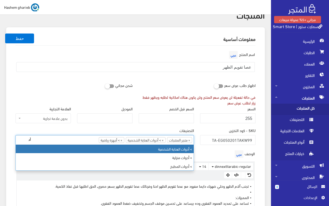
type input "أ"
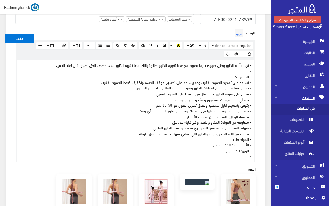
scroll to position [154, 0]
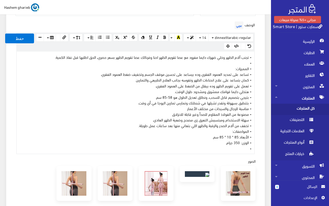
drag, startPoint x: 252, startPoint y: 63, endPoint x: 261, endPoint y: 61, distance: 9.2
click at [260, 62] on div "معلومات أساسية اسم المنتج عربي عصا تقويم الظهر اظهار طلب عرض سعر في حالة تفعيلة…" at bounding box center [135, 121] width 258 height 444
click at [235, 57] on div "• تجنب آلام الظهر وخلي ضهرك دايما مفرود مع عصا تقويم الظهر احنا وفرنالك عصا تقو…" at bounding box center [135, 102] width 237 height 102
click at [184, 125] on div "• تجنب آلام الظهر وخلي ضهرك دايما مفرود مع عصا تقويم الظهر احنا وفرنالك عصا تقو…" at bounding box center [135, 102] width 237 height 102
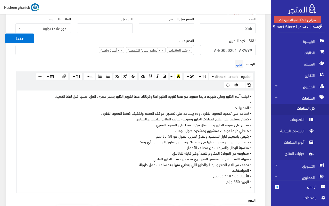
scroll to position [103, 0]
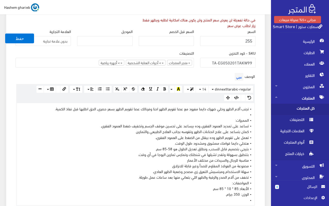
click at [195, 148] on div "• تجنب آلام الظهر وخلي ضهرك دايما مفرود مع عصا تقويم الظهر احنا وفرنالك عصا تقو…" at bounding box center [135, 154] width 237 height 102
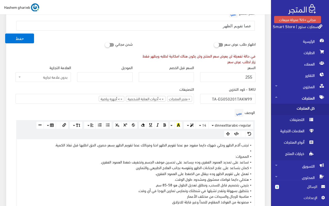
scroll to position [51, 0]
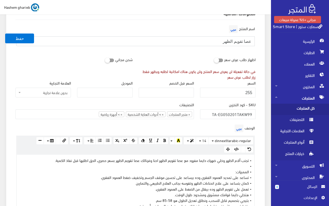
drag, startPoint x: 211, startPoint y: 40, endPoint x: 260, endPoint y: 39, distance: 49.2
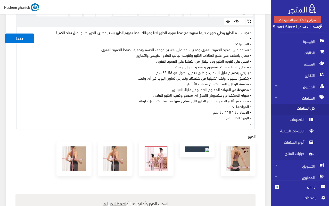
scroll to position [180, 0]
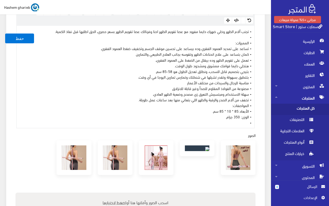
drag, startPoint x: 248, startPoint y: 123, endPoint x: 259, endPoint y: 122, distance: 11.1
click at [259, 122] on div "اسم المنتج عربي عصا تقويم الظهر اظهار طلب عرض سعر في حالة تفعيلة لن يعرض سعر ال…" at bounding box center [135, 101] width 248 height 421
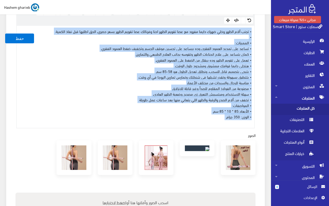
copy div "• تجنب آلام الظهر وخلي ضهرك دايما مفرود مع عصا تقويم الظهر احنا وفرنالك عصا تقو…"
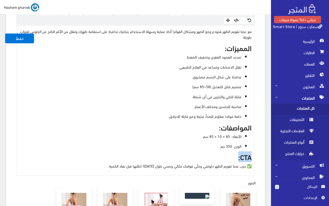
drag, startPoint x: 257, startPoint y: 156, endPoint x: 262, endPoint y: 156, distance: 4.6
click at [262, 156] on div "معلومات أساسية اسم المنتج عربي عصا تقويم الظهر اظهار طلب عرض سعر في حالة تفعيلة…" at bounding box center [135, 119] width 258 height 492
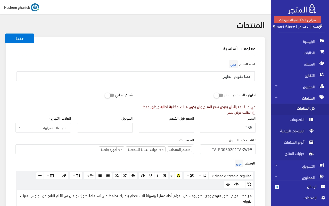
scroll to position [0, 0]
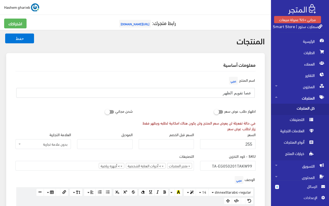
drag, startPoint x: 200, startPoint y: 91, endPoint x: 269, endPoint y: 95, distance: 69.1
paste input "لتصحيح القوام"
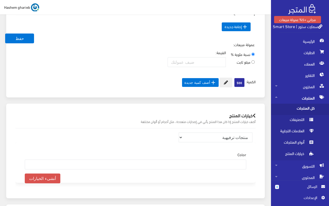
scroll to position [488, 0]
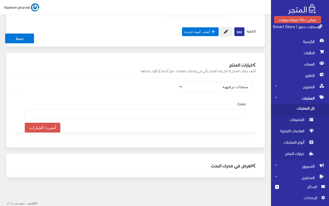
type input "عصا تقويم الظهر لتصحيح القوام"
click at [237, 92] on div "Color ذهبي لبني احمر فضي قلب ازرق فضي قلب ابيض ذهبي قلب ابيض اسود" at bounding box center [135, 111] width 240 height 40
click at [237, 88] on select "منتجات ترفيهية الكترونيات اكسسوارات الهواتف الصحة والجمال تحف ومقتنيات موضة وأز…" at bounding box center [215, 87] width 74 height 10
select select "28"
click at [178, 82] on select "منتجات ترفيهية الكترونيات اكسسوارات الهواتف الصحة والجمال تحف ومقتنيات موضة وأز…" at bounding box center [215, 87] width 74 height 10
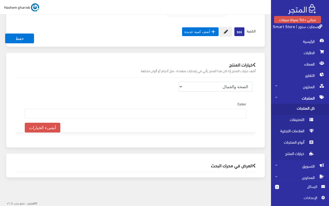
select select
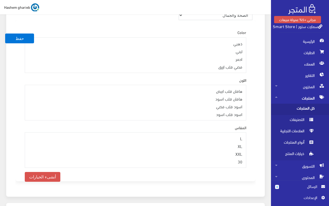
scroll to position [590, 0]
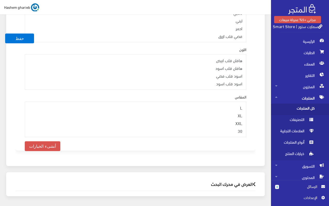
click at [230, 181] on h2 "العرض في محرك البحث" at bounding box center [135, 183] width 240 height 5
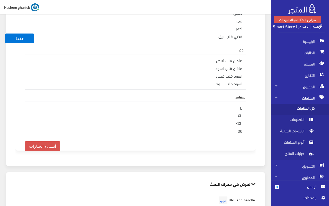
scroll to position [668, 0]
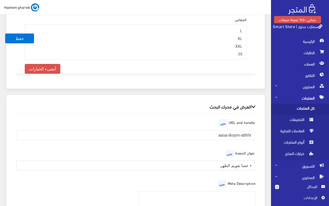
drag, startPoint x: 205, startPoint y: 147, endPoint x: 262, endPoint y: 147, distance: 56.7
click at [262, 147] on div "العرض في محرك البحث URL and handle عربي aasa-tkoym-althhr عنوان الصفحة عربي • ع…" at bounding box center [135, 193] width 258 height 196
paste input "عصا تقويم الظهر لتصحيح القوام"
type input "عصا تقويم الظهر لتصحيح القوام"
drag, startPoint x: 208, startPoint y: 117, endPoint x: 272, endPoint y: 116, distance: 64.6
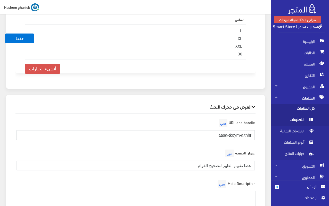
paste input "posture-correction-stick"
type input "posture-correction-stick"
paste textarea "posture-correction-stick"
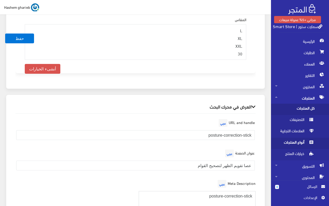
drag, startPoint x: 190, startPoint y: 183, endPoint x: 276, endPoint y: 145, distance: 93.9
paste textarea "عصا لتقويم الظهر وتصحيح القوام، خفيفة وسهلة الاستخدام، تحافظ على العمود الفقري …"
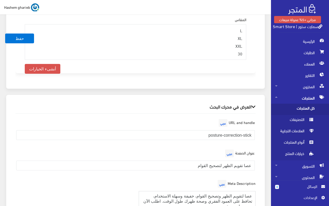
type textarea "عصا لتقويم الظهر وتصحيح القوام، خفيفة وسهلة الاستخدام، تحافظ على العمود الفقري …"
click at [105, 157] on div "عنوان الصفحة عربي عصا تقويم الظهر لتصحيح القوام" at bounding box center [135, 163] width 246 height 30
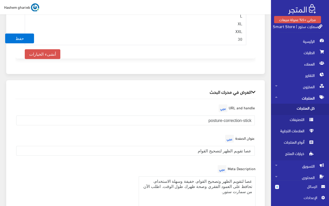
scroll to position [763, 0]
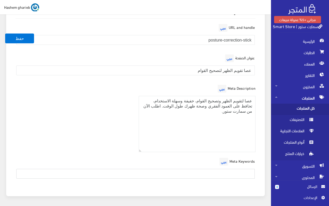
click at [206, 169] on input "text" at bounding box center [135, 174] width 238 height 10
paste input "تقويم الظهر، مصحح القوام، عصا ظهر، صحة العمود الفقري، أدوات رياضية علاجية"
type input "تقويم الظهر، مصحح القوام، عصا ظهر، صحة العمود الفقري، أدوات رياضية علاجية"
click at [100, 105] on div "Meta Description عربي عصا لتقويم الظهر وتصحيح القوام، خفيفة وسهلة الاستخدام، تح…" at bounding box center [135, 119] width 246 height 73
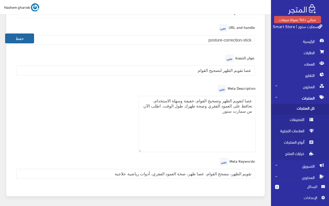
click at [23, 36] on button "حفظ" at bounding box center [19, 38] width 29 height 10
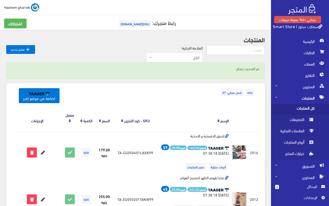
click at [237, 51] on input "text" at bounding box center [235, 50] width 58 height 10
click at [246, 33] on div "اشتراكك رابط متجرك: [URL][DOMAIN_NAME]" at bounding box center [135, 27] width 269 height 16
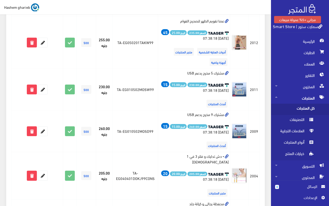
scroll to position [154, 0]
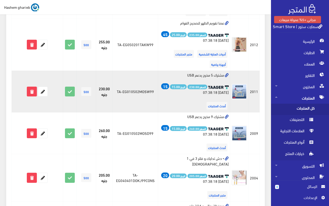
drag, startPoint x: 224, startPoint y: 74, endPoint x: 168, endPoint y: 75, distance: 55.9
click at [168, 75] on td "مشترك 5 مخرج يدعم USB السعر: 230.00 الربح: 15.00 15 2025-04-28 07:38:18 أحدث ال…" at bounding box center [194, 92] width 72 height 42
copy td "مشترك 5 مخرج يدعم USB"
click at [193, 74] on td "مشترك 5 مخرج يدعم USB السعر: 230.00 الربح: 15.00 15 2025-04-28 07:38:18 أحدث ال…" at bounding box center [194, 92] width 72 height 42
click at [33, 90] on icon at bounding box center [31, 91] width 9 height 9
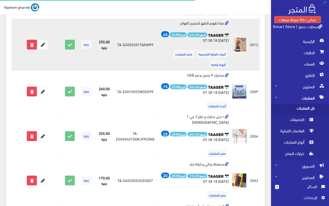
scroll to position [154, 0]
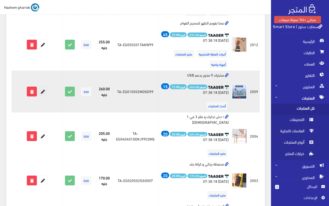
click at [41, 91] on icon at bounding box center [42, 91] width 9 height 9
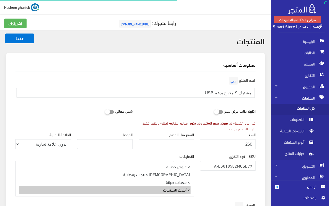
select select
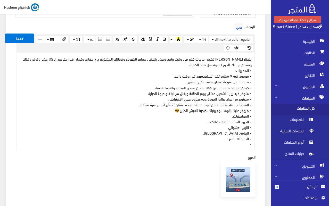
scroll to position [154, 0]
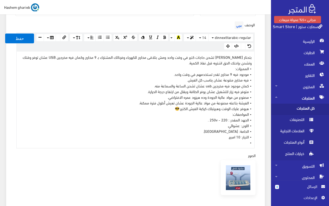
drag, startPoint x: 248, startPoint y: 143, endPoint x: 260, endPoint y: 142, distance: 11.9
click at [260, 142] on div "معلومات أساسية اسم المنتج عربي مشترك 9 مخرج يدعم USB اظهار طلب عرض سعر في حالة …" at bounding box center [135, 118] width 258 height 439
drag, startPoint x: 249, startPoint y: 68, endPoint x: 255, endPoint y: 68, distance: 6.2
click at [255, 68] on div "الوصف عربي × Insert Image Select from files Image URL Insert Image × Insert Lin…" at bounding box center [135, 81] width 246 height 123
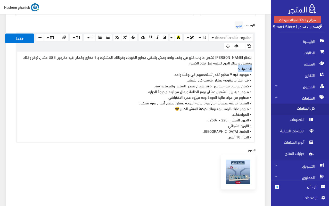
drag, startPoint x: 227, startPoint y: 66, endPoint x: 261, endPoint y: 66, distance: 33.2
click at [261, 66] on div "معلومات أساسية اسم المنتج عربي مشترك 9 مخرج يدعم USB اظهار طلب عرض سعر في حالة …" at bounding box center [135, 115] width 258 height 433
click at [217, 69] on div "بتحتار [PERSON_NAME] تشحن حاجات كتير في وقت واحد ومش بتلاقى مخارج للكهرباء وفرن…" at bounding box center [135, 96] width 237 height 90
drag, startPoint x: 227, startPoint y: 69, endPoint x: 252, endPoint y: 67, distance: 25.5
click at [252, 67] on div "بتحتار [PERSON_NAME] تشحن حاجات كتير في وقت واحد ومش بتلاقى مخارج للكهرباء وفرن…" at bounding box center [135, 96] width 237 height 90
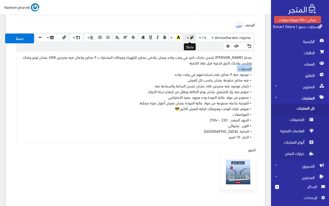
click at [187, 36] on button "button" at bounding box center [189, 38] width 12 height 8
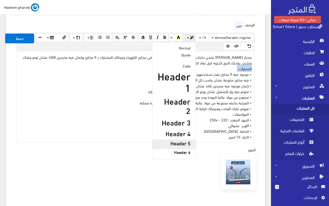
click at [183, 140] on h5 "Header 5" at bounding box center [173, 143] width 33 height 6
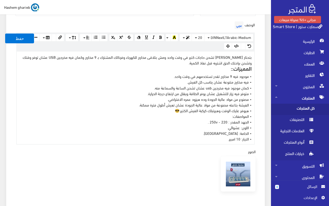
click at [206, 95] on div "بتحتار عشان عايز تشحن حاجات كتير في وقت واحد ومش بتلاقى مخارج للكهرباء وفرنالك …" at bounding box center [135, 97] width 237 height 92
drag, startPoint x: 249, startPoint y: 115, endPoint x: 264, endPoint y: 116, distance: 14.7
click at [257, 116] on div "الوصف عربي × Insert Image Select from files Image URL Insert Image × Insert Lin…" at bounding box center [135, 82] width 246 height 125
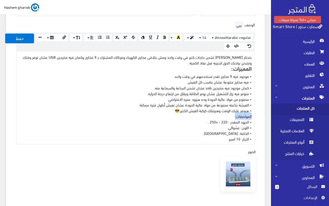
drag, startPoint x: 220, startPoint y: 116, endPoint x: 259, endPoint y: 116, distance: 38.9
click at [259, 116] on div "اسم المنتج عربي مشترك 9 مخرج يدعم USB اظهار طلب عرض سعر في حالة تفعيلة لن يعرض …" at bounding box center [135, 123] width 248 height 412
click at [190, 37] on icon "button" at bounding box center [192, 38] width 4 height 4
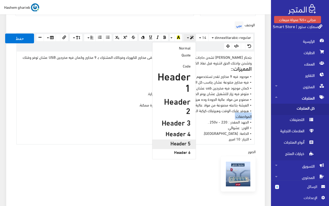
click at [182, 140] on h5 "Header 5" at bounding box center [173, 143] width 33 height 6
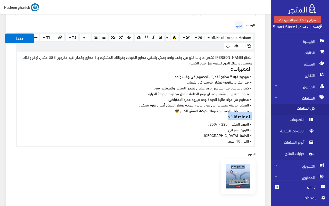
click at [190, 104] on div "بتحتار عشان عايز تشحن حاجات كتير في وقت واحد ومش بتلاقى مخارج للكهرباء وفرنالك …" at bounding box center [135, 98] width 237 height 94
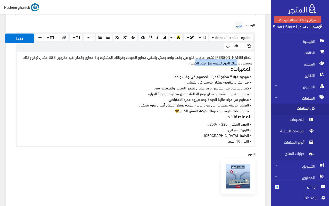
drag, startPoint x: 192, startPoint y: 62, endPoint x: 241, endPoint y: 62, distance: 48.9
click at [241, 62] on div "بتحتار عشان عايز تشحن حاجات كتير في وقت واحد ومش بتلاقى مخارج للكهرباء وفرنالك …" at bounding box center [135, 98] width 237 height 94
click at [203, 142] on div "بتحتار عشان عايز تشحن حاجات كتير في وقت واحد ومش بتلاقى مخارج للكهرباء وفرنالك …" at bounding box center [135, 98] width 237 height 94
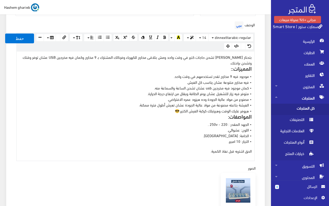
click at [203, 151] on p "الحق اشتريه قبل نفاذ الكمية." at bounding box center [135, 151] width 232 height 6
drag, startPoint x: 207, startPoint y: 151, endPoint x: 251, endPoint y: 149, distance: 43.5
click at [251, 149] on p "الحق اشتريه قبل نفاذ الكمية." at bounding box center [135, 151] width 232 height 6
click at [191, 133] on p "بتحتار عشان عايز تشحن حاجات كتير في وقت واحد ومش بتلاقى مخارج للكهرباء وفرنالك …" at bounding box center [135, 99] width 232 height 90
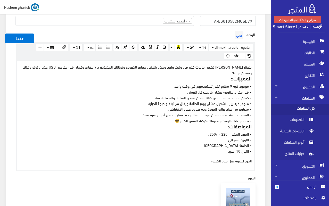
scroll to position [129, 0]
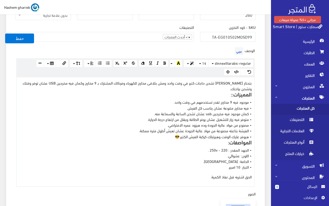
click at [190, 36] on span "×" at bounding box center [189, 36] width 2 height 5
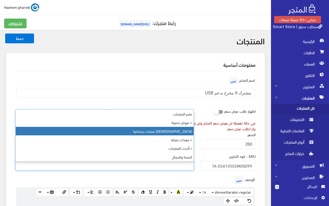
scroll to position [103, 0]
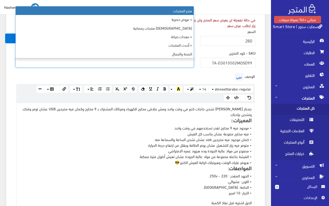
select select "403"
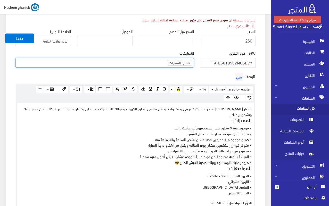
click at [133, 63] on ul "× متجر المنتجات" at bounding box center [105, 62] width 178 height 8
click at [110, 61] on ul "× متجر المنتجات × > عروض حصرية" at bounding box center [105, 62] width 178 height 8
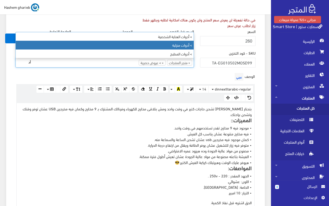
type input "أد"
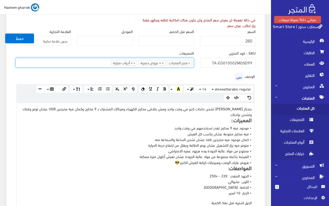
click at [262, 74] on div "معلومات أساسية اسم المنتج عربي مشترك 9 مخرج يدعم USB اظهار طلب عرض سعر في حالة …" at bounding box center [135, 175] width 258 height 451
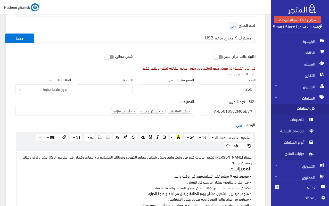
scroll to position [51, 0]
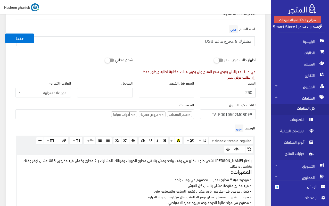
drag, startPoint x: 234, startPoint y: 89, endPoint x: 260, endPoint y: 89, distance: 26.3
type input "325"
click at [257, 90] on div "السعر 325" at bounding box center [228, 91] width 62 height 22
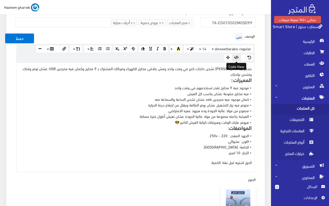
scroll to position [154, 0]
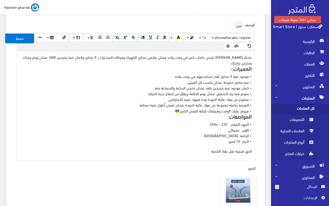
click at [222, 58] on p "بتحتار عشان عايز تشحن حاجات كتير في وقت واحد ومش بتلاقى مخارج للكهرباء وفرنالك …" at bounding box center [135, 99] width 232 height 90
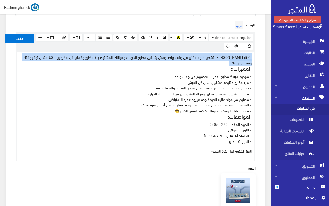
click at [222, 58] on p "بتحتار عشان عايز تشحن حاجات كتير في وقت واحد ومش بتلاقى مخارج للكهرباء وفرنالك …" at bounding box center [135, 99] width 232 height 90
click at [187, 37] on button "button" at bounding box center [189, 38] width 12 height 8
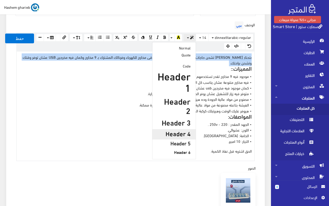
click at [179, 130] on h4 "Header 4" at bounding box center [173, 133] width 33 height 7
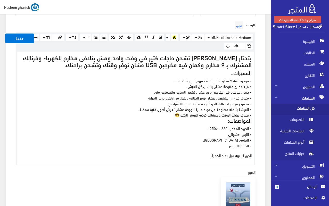
click at [184, 123] on p "بتحتار عشان عايز تشحن حاجات كتير في وقت واحد ومش بتلاقى مخارج للكهرباء وفرنالك …" at bounding box center [135, 101] width 232 height 94
click at [185, 70] on h5 "المميزات::" at bounding box center [135, 73] width 232 height 6
click at [183, 64] on h4 "بتحتار عشان عايز تشحن حاجات كتير في وقت واحد ومش بتلاقى مخارج للكهرباء وفرنالك …" at bounding box center [135, 61] width 232 height 14
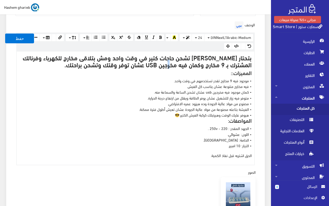
click at [183, 64] on h4 "بتحتار عشان عايز تشحن حاجات كتير في وقت واحد ومش بتلاقى مخارج للكهرباء وفرنالك …" at bounding box center [135, 61] width 232 height 14
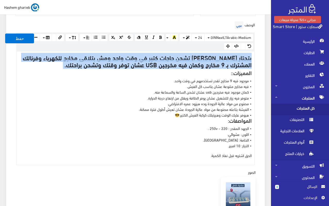
click at [183, 64] on h4 "بتحتار عشان عايز تشحن حاجات كتير في وقت واحد ومش بتلاقى مخارج للكهرباء وفرنالك …" at bounding box center [135, 61] width 232 height 14
click at [180, 32] on div "DINNextLTArabic-Medium Arial Arial Black Comic Sans MS Courier New Helvetica Im…" at bounding box center [135, 41] width 238 height 19
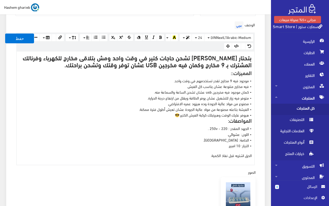
click at [181, 66] on h4 "بتحتار عشان عايز تشحن حاجات كتير في وقت واحد ومش بتلاقى مخارج للكهرباء وفرنالك …" at bounding box center [135, 61] width 232 height 14
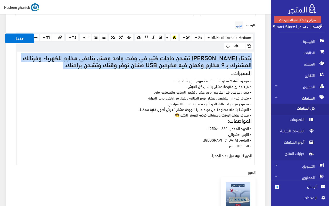
click at [181, 66] on h4 "بتحتار عشان عايز تشحن حاجات كتير في وقت واحد ومش بتلاقى مخارج للكهرباء وفرنالك …" at bounding box center [135, 61] width 232 height 14
click at [187, 37] on icon "button" at bounding box center [188, 38] width 4 height 4
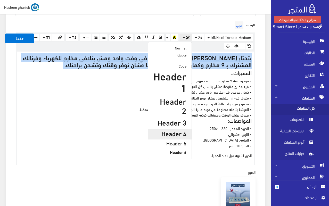
click at [176, 130] on h4 "Header 4" at bounding box center [169, 133] width 33 height 7
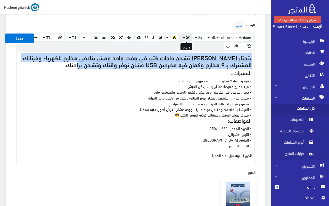
click at [186, 38] on button "button" at bounding box center [185, 38] width 12 height 8
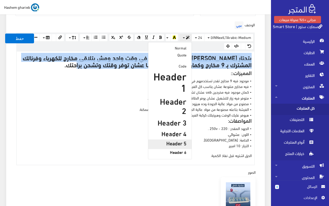
click at [177, 140] on h5 "Header 5" at bounding box center [169, 143] width 33 height 6
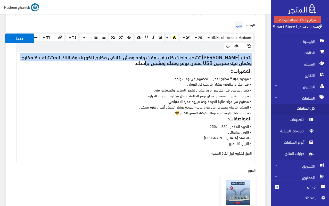
click at [166, 90] on p "بتحتار عشان عايز تشحن حاجات كتير في وقت واحد ومش بتلاقى مخارج للكهرباء وفرنالك …" at bounding box center [135, 100] width 232 height 92
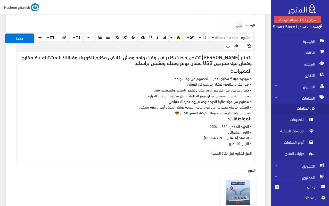
click at [175, 113] on p "بتحتار عشان عايز تشحن حاجات كتير في وقت واحد ومش بتلاقى مخارج للكهرباء وفرنالك …" at bounding box center [135, 100] width 232 height 92
click at [219, 68] on h5 "المميزات::" at bounding box center [135, 70] width 232 height 6
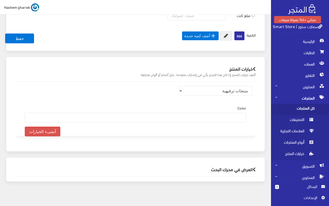
scroll to position [460, 0]
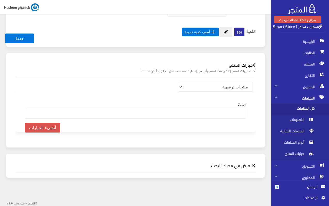
click at [227, 87] on select "منتجات ترفيهية الكترونيات اكسسوارات الهواتف الصحة والجمال تحف ومقتنيات موضة وأز…" at bounding box center [215, 87] width 74 height 10
select select "33"
click at [178, 82] on select "منتجات ترفيهية الكترونيات اكسسوارات الهواتف الصحة والجمال تحف ومقتنيات موضة وأز…" at bounding box center [215, 87] width 74 height 10
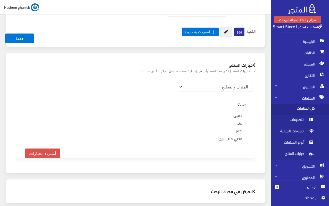
click at [263, 128] on div "خيارات المنتج أضف خيارات المنتج إذا كان هذا المنتج يأتي في إصدارات متعددة ، مثل…" at bounding box center [135, 113] width 258 height 120
click at [19, 41] on button "حفظ" at bounding box center [19, 38] width 29 height 10
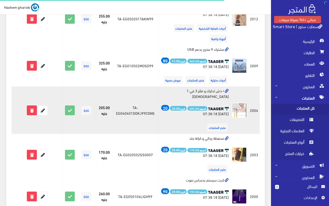
scroll to position [180, 0]
drag, startPoint x: 175, startPoint y: 91, endPoint x: 222, endPoint y: 91, distance: 46.9
click at [222, 91] on td "• دش تدليك و فلتر 3 في 1 الحديث السعر: 205.00 الربح: 20.00 20 2025-04-28 07:38:…" at bounding box center [194, 110] width 72 height 47
copy td "دش تدليك و فلتر 3 في 1 الحديث"
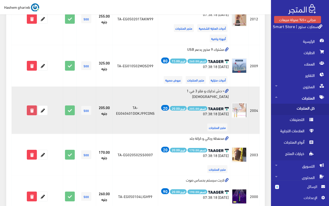
click at [32, 110] on icon at bounding box center [31, 110] width 9 height 9
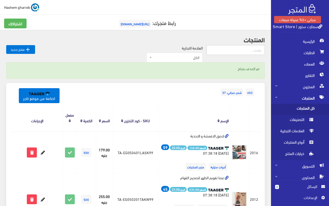
click at [230, 50] on input "text" at bounding box center [235, 50] width 58 height 10
paste input "لمبة الطوارئ تعمل بالشحن"
type input "لمبة الطوارئ تعمل بالشحن"
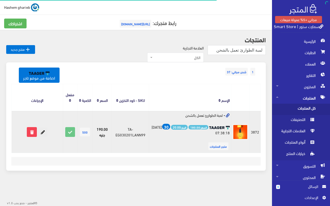
click at [39, 132] on icon at bounding box center [42, 131] width 9 height 9
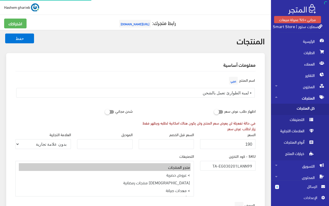
select select
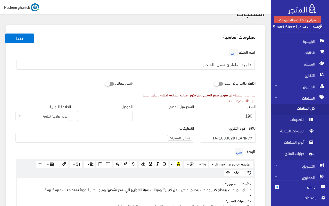
scroll to position [154, 0]
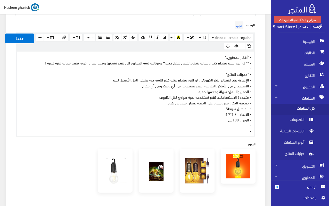
click at [197, 121] on div "• *أفكار للمحتوى:* • ** لو النور عنك بيقطع كتير وعندك بتحتاج تخلص شغل كتيير** و…" at bounding box center [135, 93] width 237 height 85
paste div
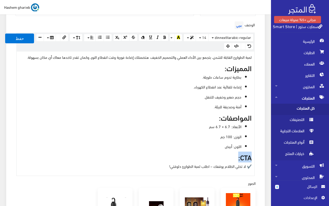
drag, startPoint x: 229, startPoint y: 158, endPoint x: 262, endPoint y: 157, distance: 33.3
click at [262, 157] on div "معلومات أساسية اسم المنتج عربي • لمبة الطوارئ تعمل بالشحن اظهار طلب عرض سعر في …" at bounding box center [135, 136] width 258 height 475
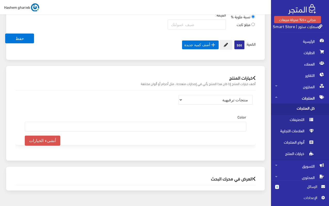
scroll to position [472, 0]
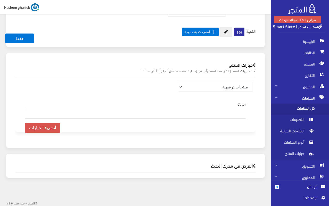
click at [225, 166] on h2 "العرض في محرك البحث" at bounding box center [135, 165] width 240 height 5
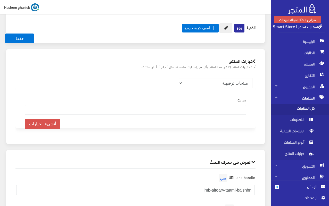
scroll to position [644, 0]
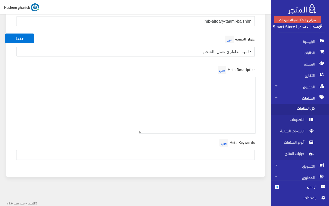
drag, startPoint x: 191, startPoint y: 51, endPoint x: 259, endPoint y: 51, distance: 68.8
click at [259, 51] on div "URL and handle عربي lmb-altoary-taaml-balshhn عنوان الصفحة عربي • لمبة الطوارئ …" at bounding box center [135, 86] width 248 height 172
paste input "لمبة طوارئ بالشحن | سمارت ستور"
type input "لمبة طوارئ بالشحن | سمارت ستور"
click at [215, 106] on textarea at bounding box center [197, 105] width 117 height 56
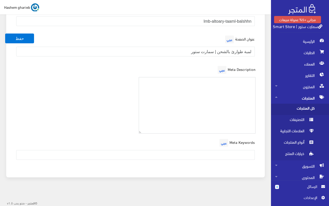
paste textarea "لمبة الطوارئ المثالية لمواجهة انقطاع الكهرباء. سهلة الحمل والشحن ببطارية قوية. …"
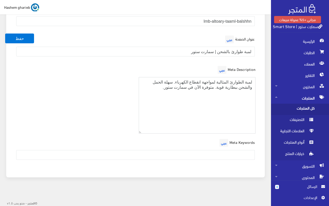
type textarea "لمبة الطوارئ المثالية لمواجهة انقطاع الكهرباء. سهلة الحمل والشحن ببطارية قوية. …"
click at [216, 154] on input "text" at bounding box center [135, 155] width 238 height 10
paste input "لمبة طوارئ، لمبة شحن، انقطاع الكهرباء، لمبة LED، لمبة متنقلة"
type input "لمبة طوارئ، لمبة شحن، انقطاع الكهرباء، لمبة LED، لمبة متنقلة"
click at [89, 119] on div "Meta Description عربي لمبة الطوارئ المثالية لمواجهة انقطاع الكهرباء. سهلة الحمل…" at bounding box center [135, 101] width 246 height 73
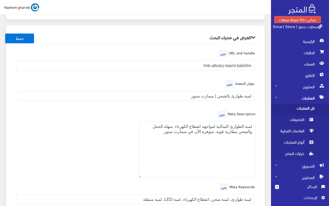
scroll to position [593, 0]
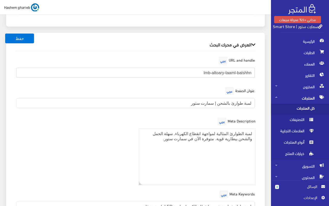
drag, startPoint x: 192, startPoint y: 72, endPoint x: 268, endPoint y: 72, distance: 76.5
paste input "ampe-taware2"
click at [264, 80] on div "العرض في محرك البحث URL and handle عربي lampe-taware2 عنوان الصفحة عربي لمبة طو…" at bounding box center [135, 131] width 258 height 196
drag, startPoint x: 213, startPoint y: 73, endPoint x: 268, endPoint y: 72, distance: 55.6
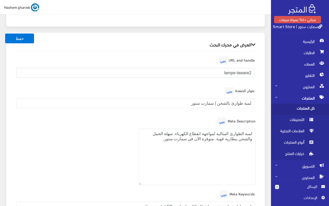
paste input "-shahn"
type input "lampe-taware2-shahn"
click at [262, 72] on div "العرض في محرك البحث URL and handle عربي lampe-taware2-shahn عنوان الصفحة عربي ل…" at bounding box center [135, 131] width 258 height 196
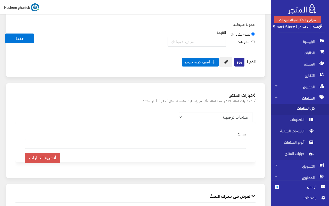
scroll to position [438, 0]
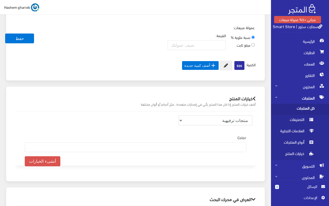
click at [227, 123] on select "منتجات ترفيهية الكترونيات اكسسوارات الهواتف الصحة والجمال تحف ومقتنيات موضة وأز…" at bounding box center [215, 120] width 74 height 10
select select "32"
click at [178, 115] on select "منتجات ترفيهية الكترونيات اكسسوارات الهواتف الصحة والجمال تحف ومقتنيات موضة وأز…" at bounding box center [215, 120] width 74 height 10
select select
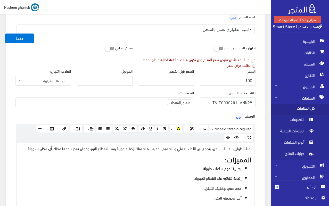
scroll to position [52, 0]
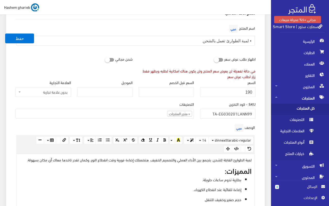
click at [144, 113] on ul "× متجر المنتجات" at bounding box center [105, 113] width 178 height 8
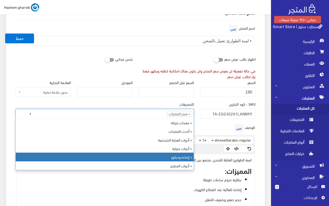
type input "د"
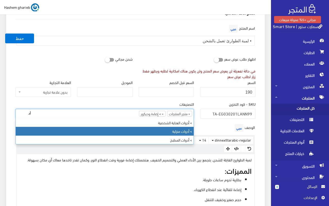
type input "أد"
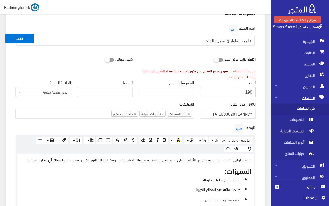
drag, startPoint x: 229, startPoint y: 92, endPoint x: 259, endPoint y: 90, distance: 29.4
type input "199"
drag, startPoint x: 248, startPoint y: 39, endPoint x: 261, endPoint y: 41, distance: 12.3
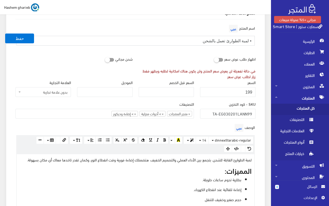
type input "لمبة الطوارئ تعمل بالشحن"
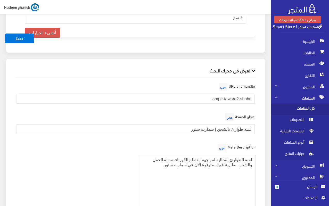
scroll to position [705, 0]
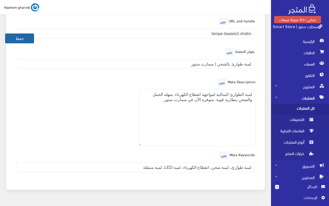
click at [23, 40] on button "حفظ" at bounding box center [19, 38] width 29 height 10
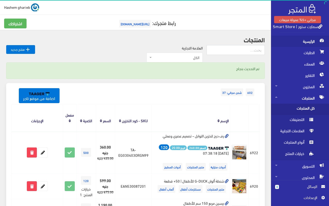
click at [311, 39] on span "الرئيسية" at bounding box center [300, 41] width 50 height 11
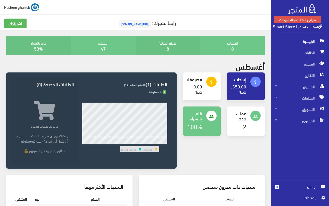
click at [1, 76] on div "الطلبات 8 القطع المباعة 8 47 53% 8" at bounding box center [135, 197] width 271 height 335
click at [0, 85] on div "الطلبات 8 القطع المباعة 8 47 53% 8" at bounding box center [135, 197] width 271 height 335
